Goal: Transaction & Acquisition: Download file/media

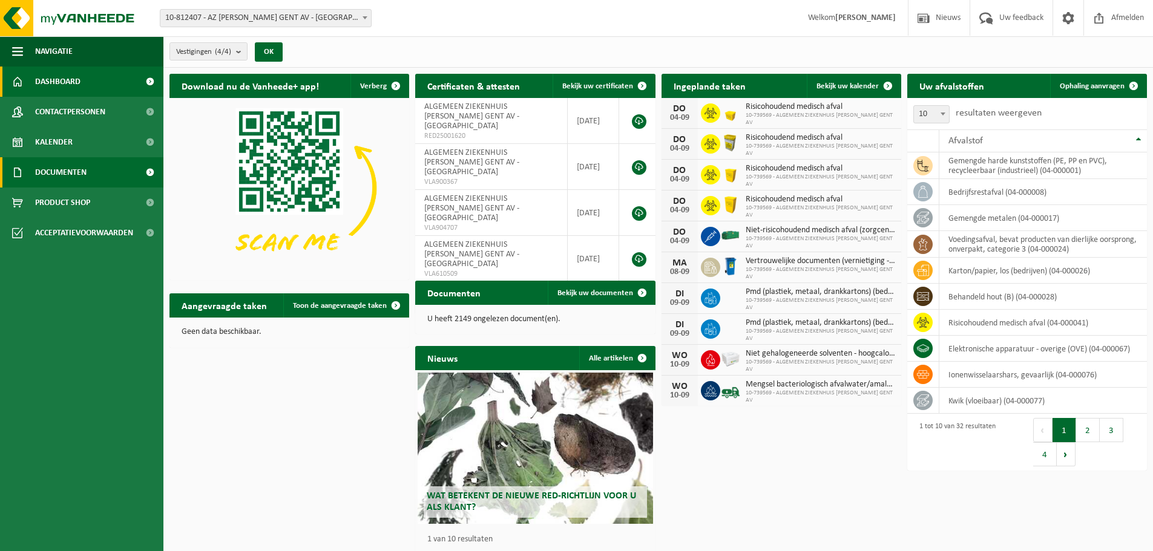
click at [46, 174] on span "Documenten" at bounding box center [60, 172] width 51 height 30
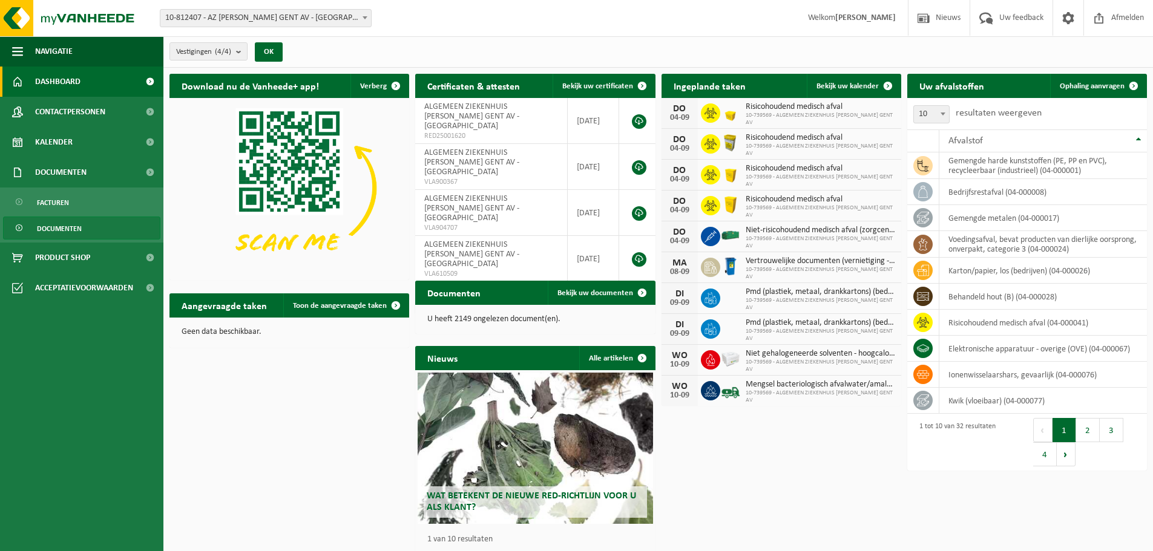
click at [82, 223] on link "Documenten" at bounding box center [81, 228] width 157 height 23
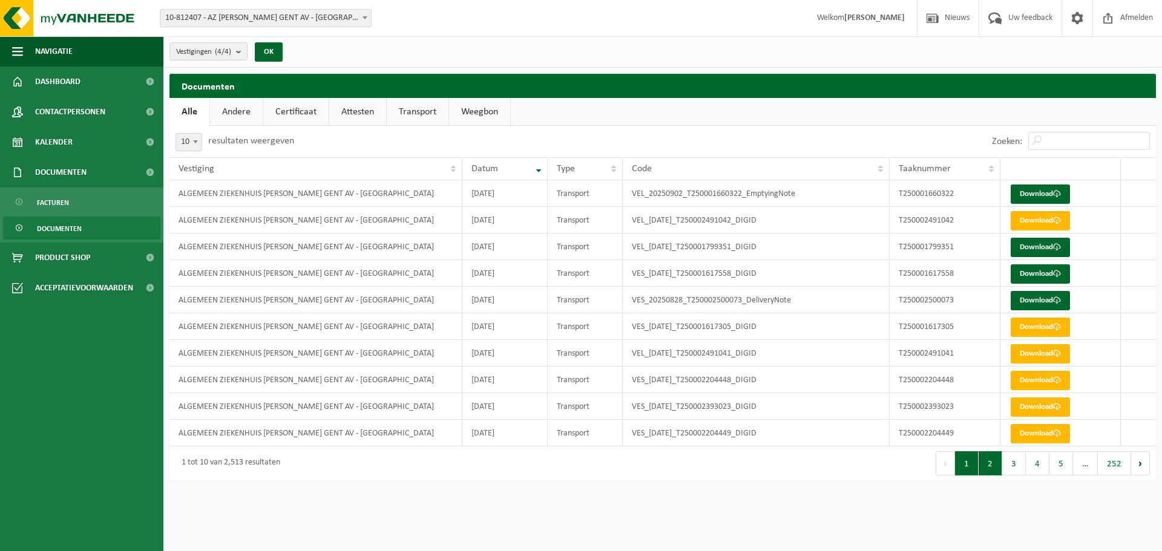
click at [996, 466] on button "2" at bounding box center [990, 463] width 24 height 24
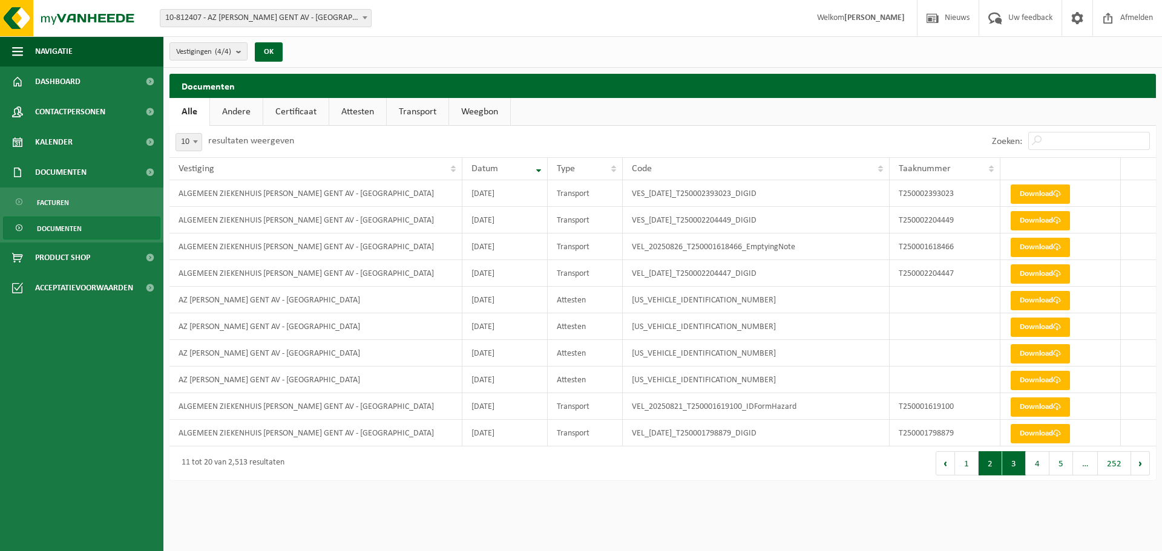
click at [1020, 465] on button "3" at bounding box center [1014, 463] width 24 height 24
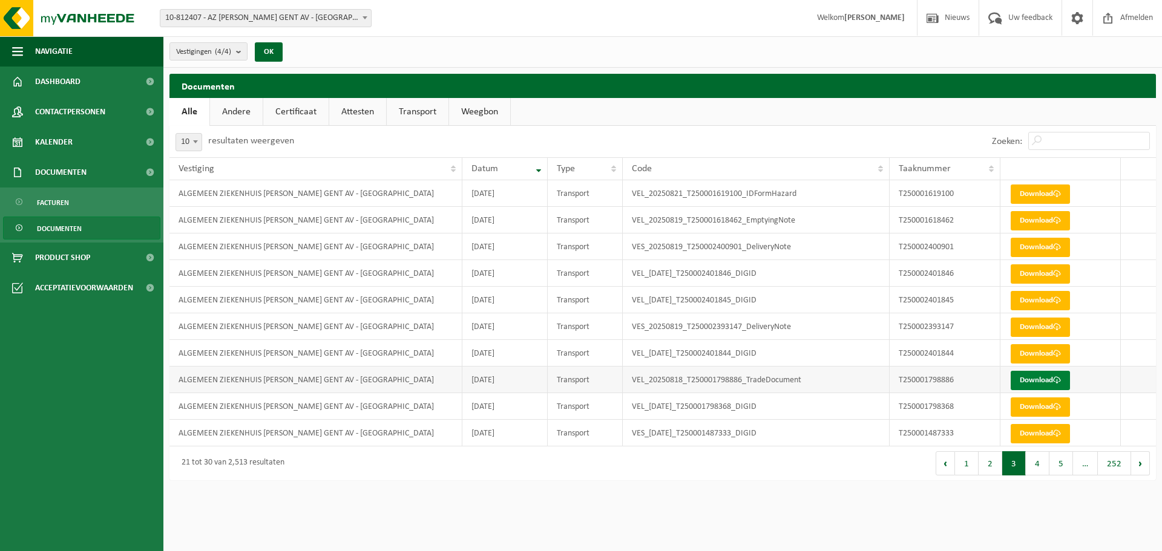
click at [1032, 379] on link "Download" at bounding box center [1040, 380] width 59 height 19
click at [1038, 459] on button "4" at bounding box center [1038, 463] width 24 height 24
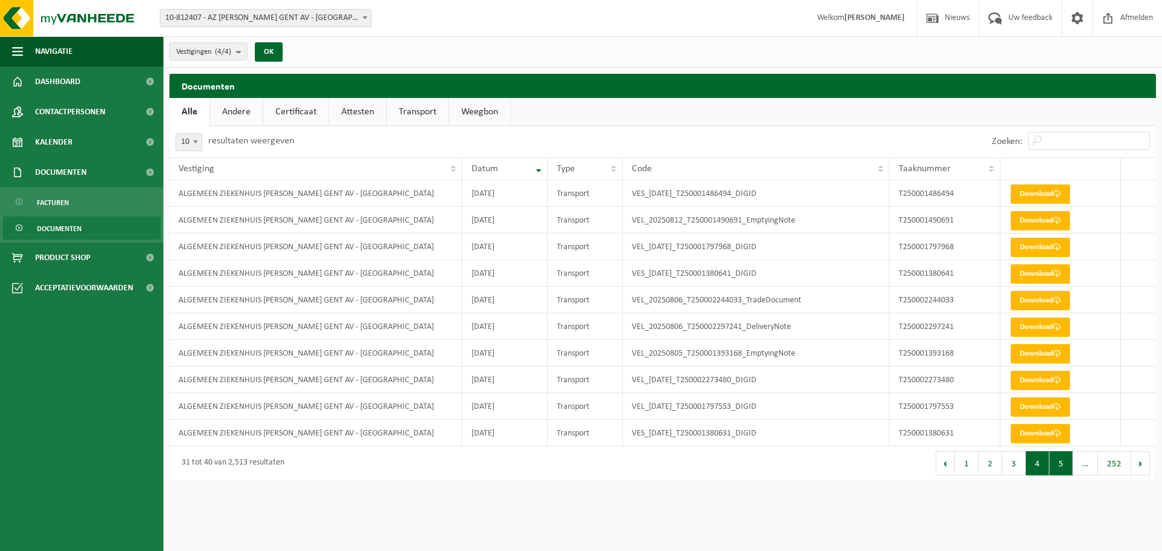
click at [1061, 459] on button "5" at bounding box center [1061, 463] width 24 height 24
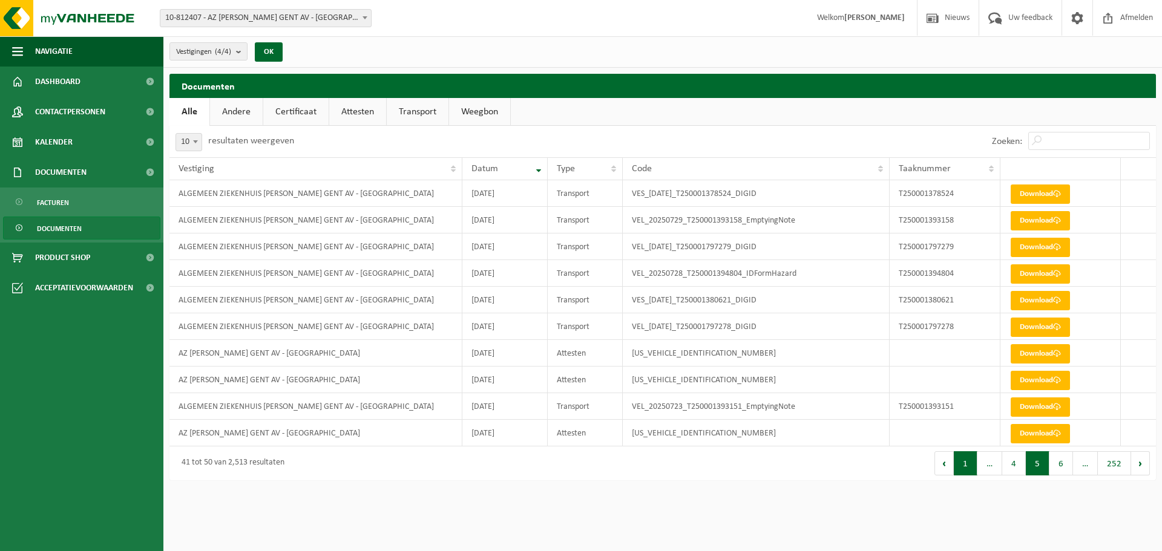
click at [971, 463] on button "1" at bounding box center [966, 463] width 24 height 24
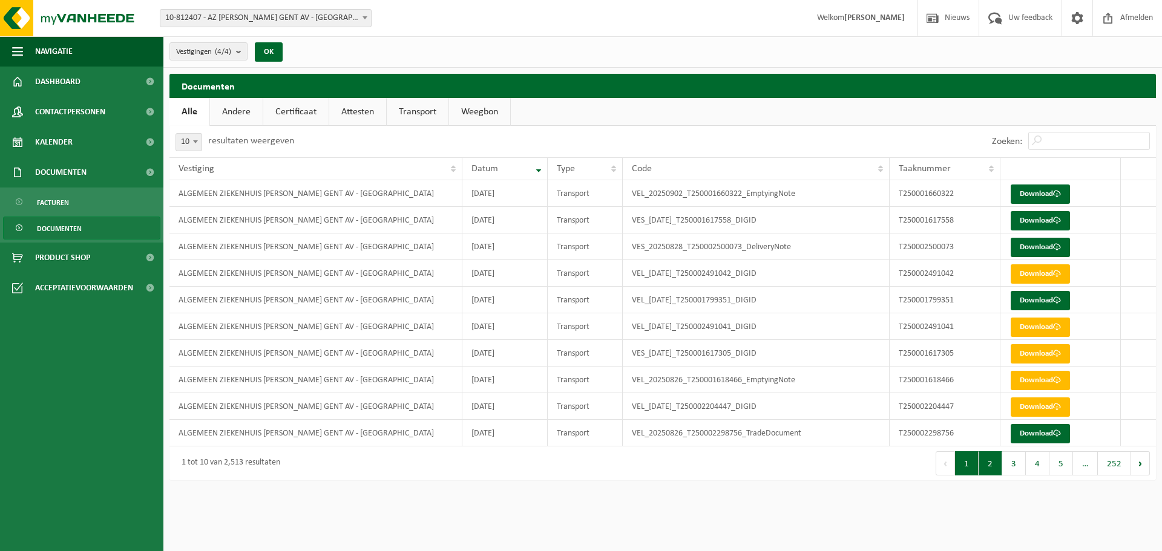
click at [990, 459] on button "2" at bounding box center [990, 463] width 24 height 24
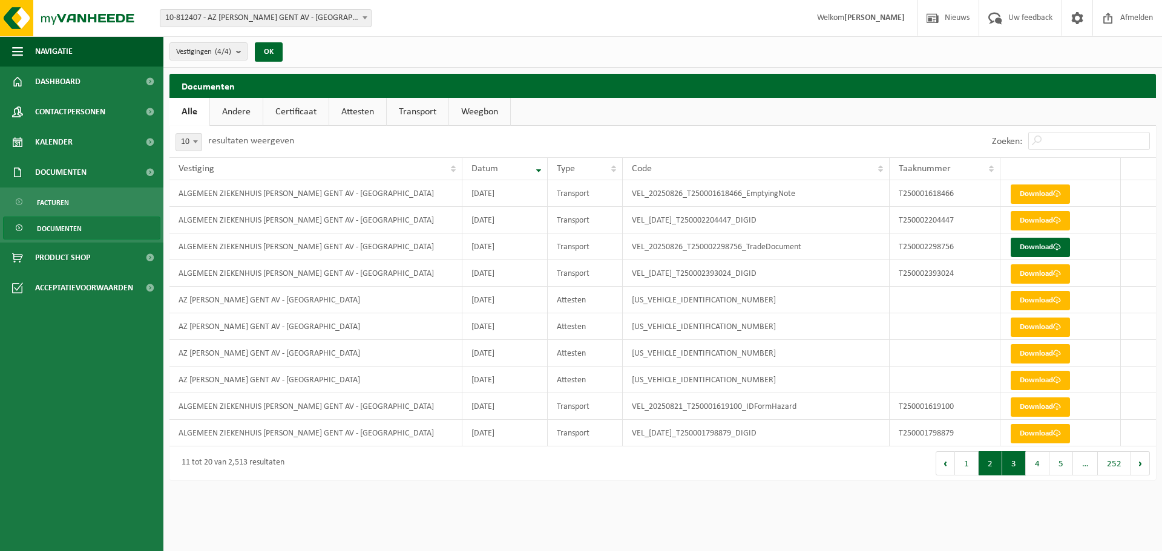
click at [1014, 464] on button "3" at bounding box center [1014, 463] width 24 height 24
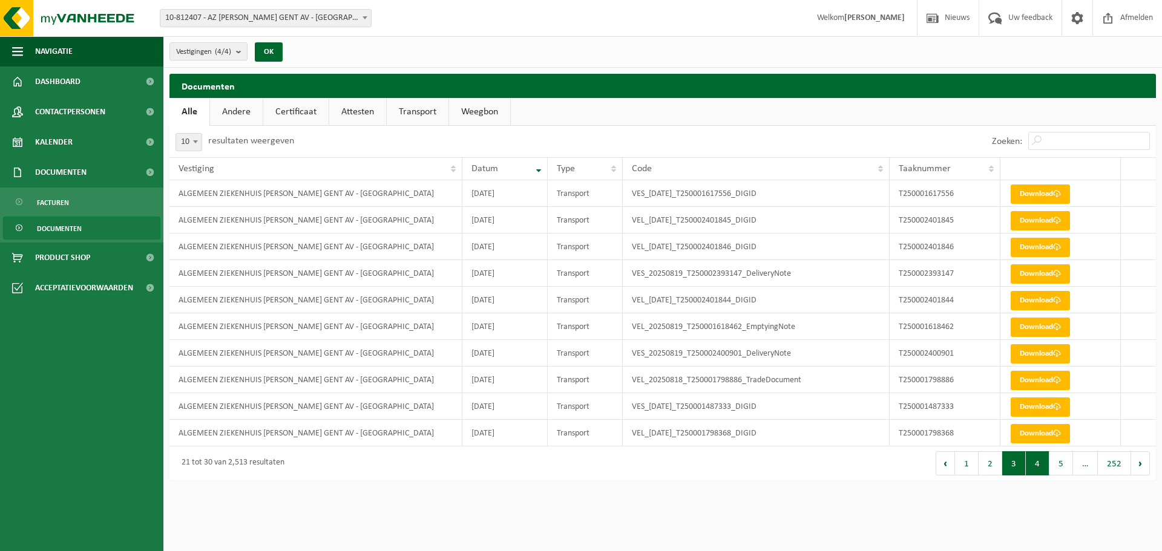
click at [1037, 464] on button "4" at bounding box center [1038, 463] width 24 height 24
click at [991, 467] on button "2" at bounding box center [990, 463] width 24 height 24
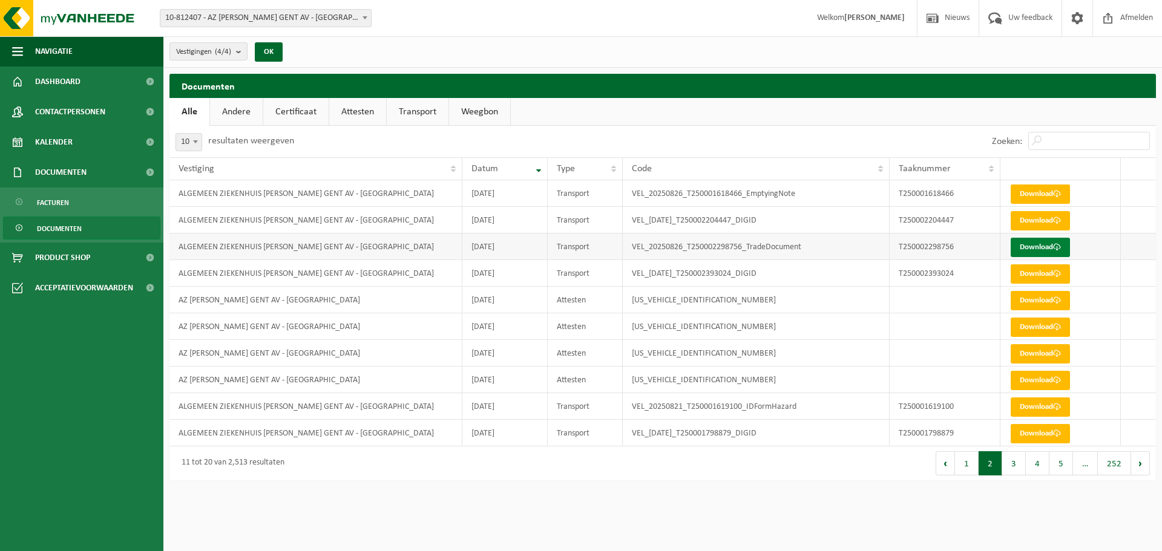
click at [1056, 246] on span at bounding box center [1057, 247] width 8 height 8
click at [971, 459] on button "1" at bounding box center [967, 463] width 24 height 24
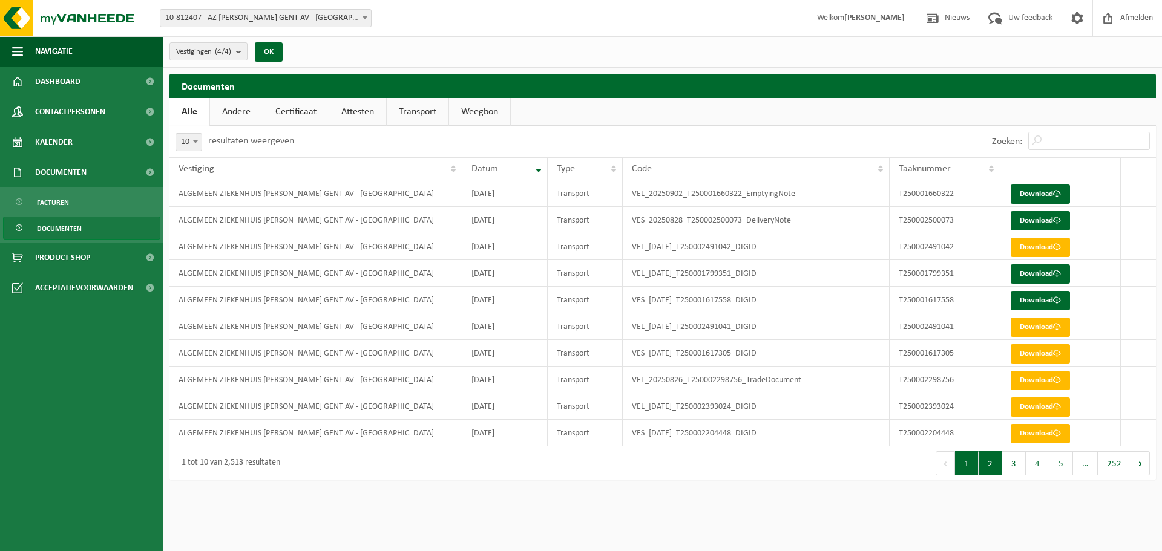
click at [991, 470] on button "2" at bounding box center [990, 463] width 24 height 24
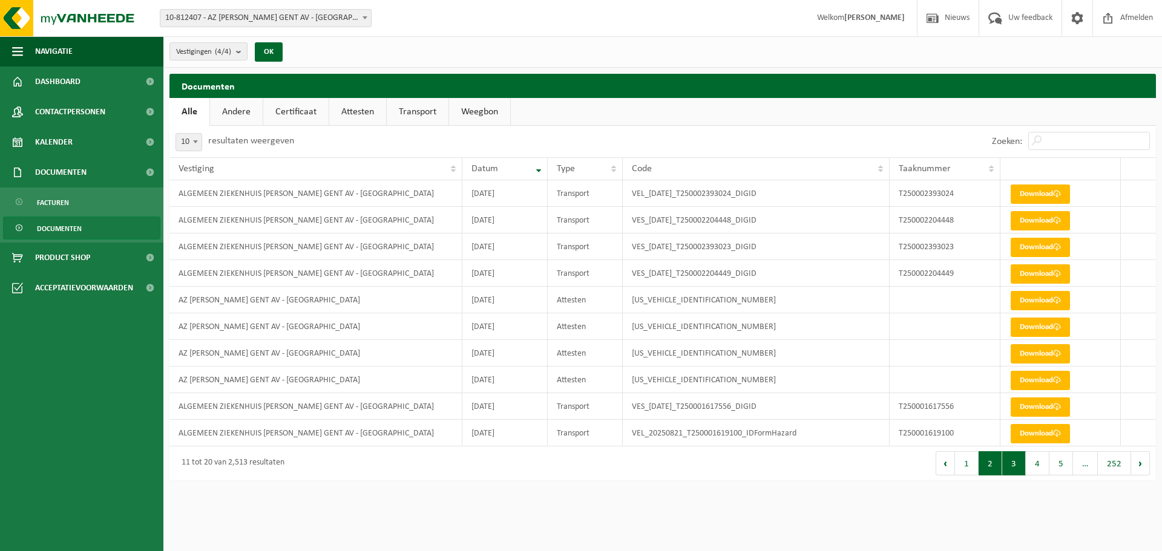
click at [1021, 470] on button "3" at bounding box center [1014, 463] width 24 height 24
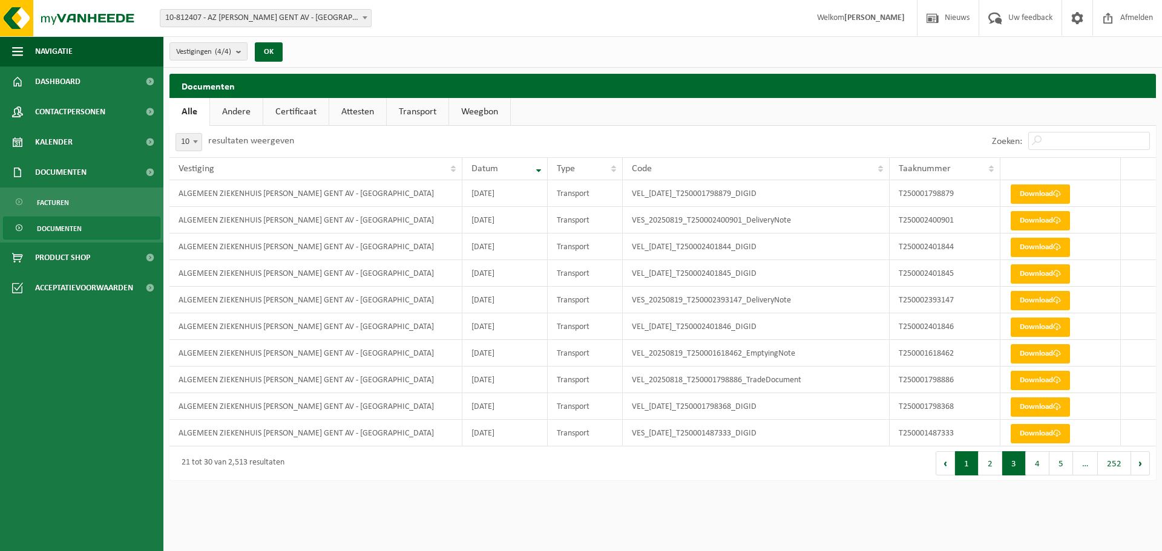
click at [967, 465] on button "1" at bounding box center [967, 463] width 24 height 24
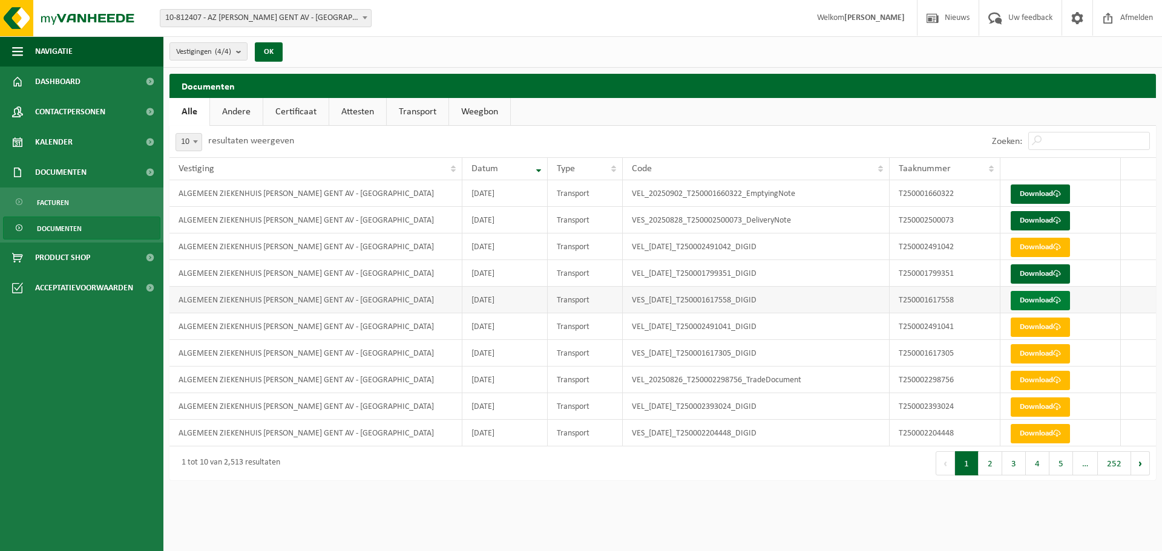
click at [1044, 303] on link "Download" at bounding box center [1040, 300] width 59 height 19
click at [1030, 303] on link "Download" at bounding box center [1040, 300] width 59 height 19
click at [1040, 275] on link "Download" at bounding box center [1040, 273] width 59 height 19
click at [1041, 244] on link "Download" at bounding box center [1040, 247] width 59 height 19
click at [1026, 224] on link "Download" at bounding box center [1040, 220] width 59 height 19
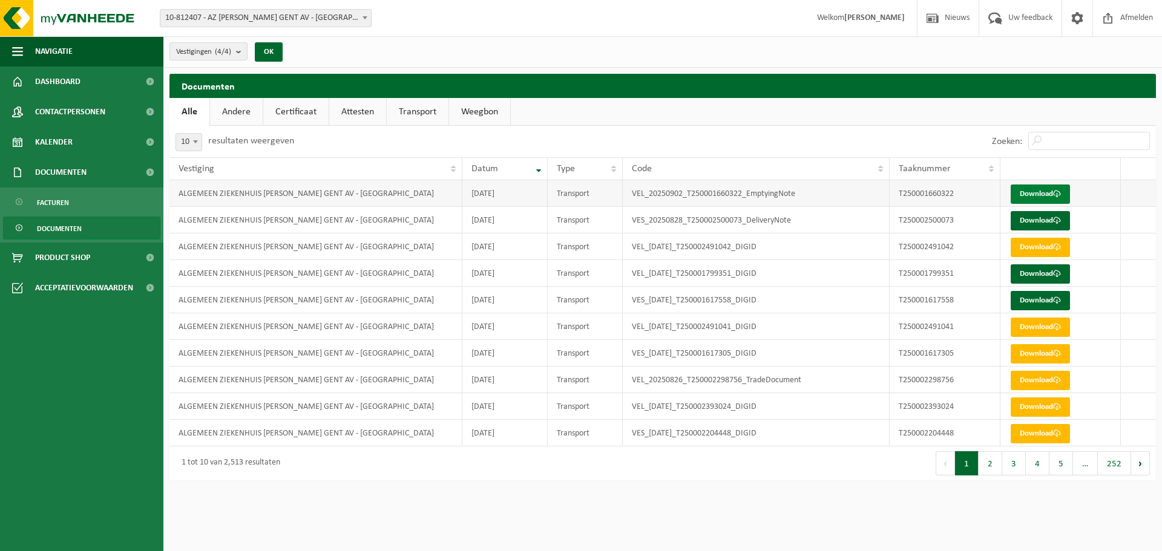
click at [1046, 200] on link "Download" at bounding box center [1040, 194] width 59 height 19
